Goal: Task Accomplishment & Management: Use online tool/utility

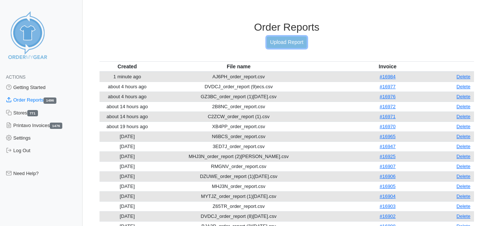
drag, startPoint x: 0, startPoint y: 0, endPoint x: 302, endPoint y: 42, distance: 304.6
click at [302, 42] on link "Upload Report" at bounding box center [287, 42] width 40 height 11
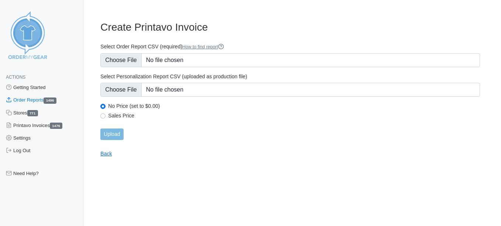
click at [106, 114] on div "Sales Price" at bounding box center [289, 116] width 379 height 9
click at [104, 115] on input "Sales Price" at bounding box center [102, 115] width 5 height 5
radio input "true"
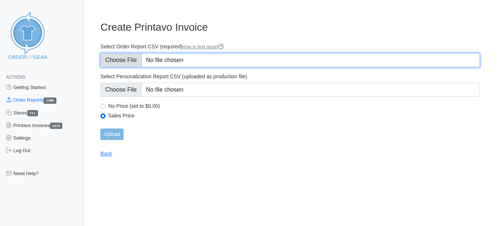
click at [123, 55] on input "Select Order Report CSV (required) How to find report" at bounding box center [289, 60] width 379 height 14
type input "C:\fakepath\SHSB9_order_report.csv"
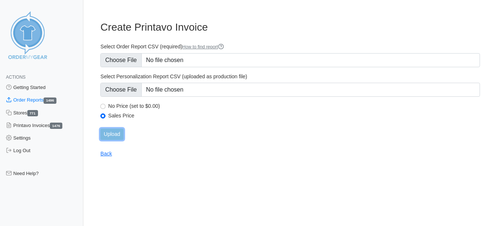
click at [114, 134] on input "Upload" at bounding box center [111, 133] width 23 height 11
